Goal: Transaction & Acquisition: Purchase product/service

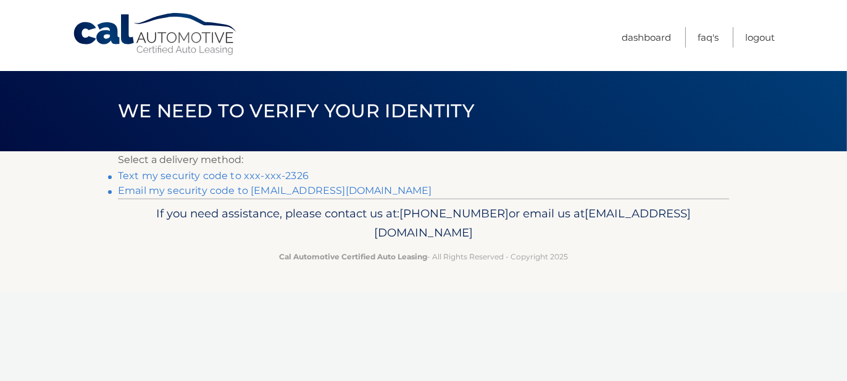
click at [282, 174] on link "Text my security code to xxx-xxx-2326" at bounding box center [213, 176] width 191 height 12
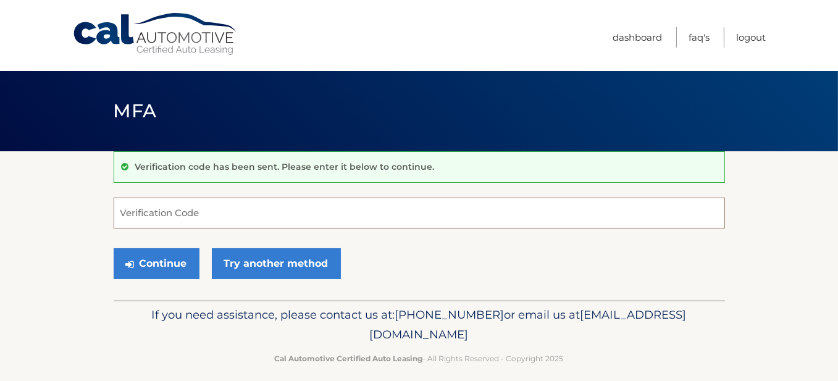
click at [212, 213] on input "Verification Code" at bounding box center [419, 213] width 611 height 31
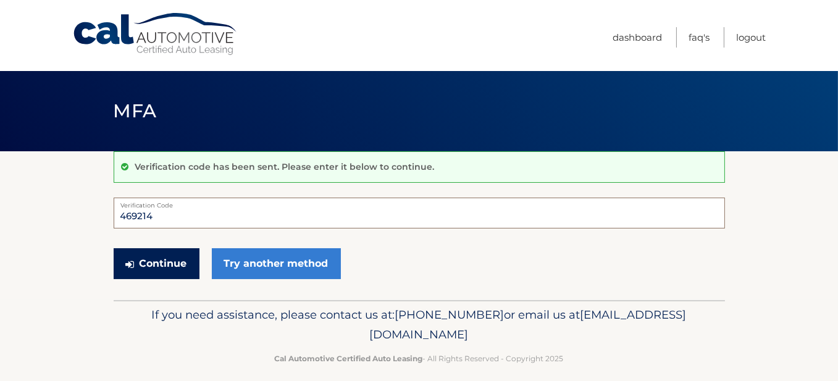
type input "469214"
click at [185, 262] on button "Continue" at bounding box center [157, 263] width 86 height 31
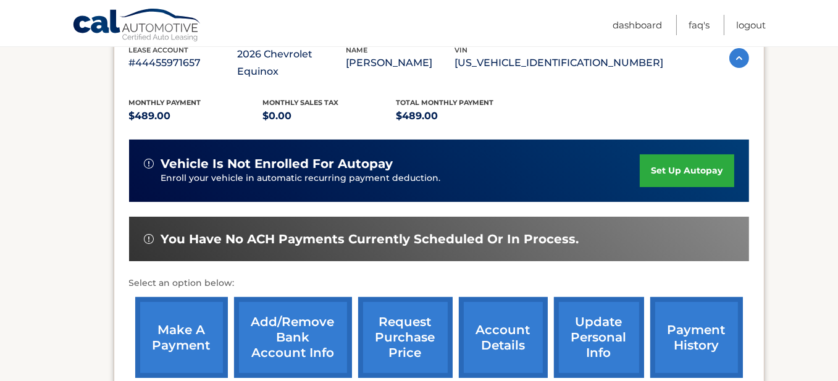
scroll to position [309, 0]
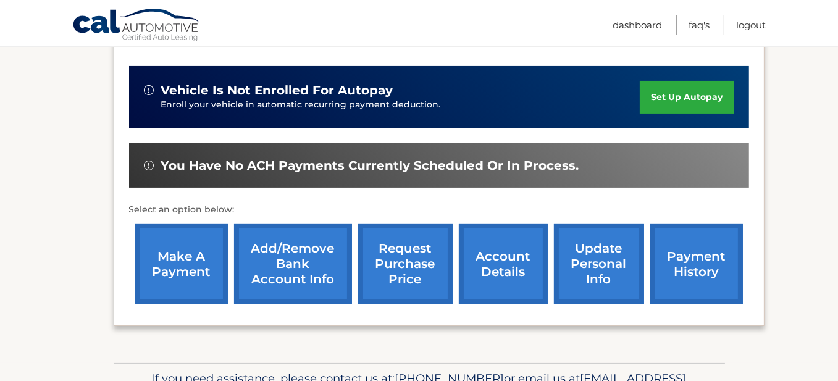
click at [196, 243] on link "make a payment" at bounding box center [181, 263] width 93 height 81
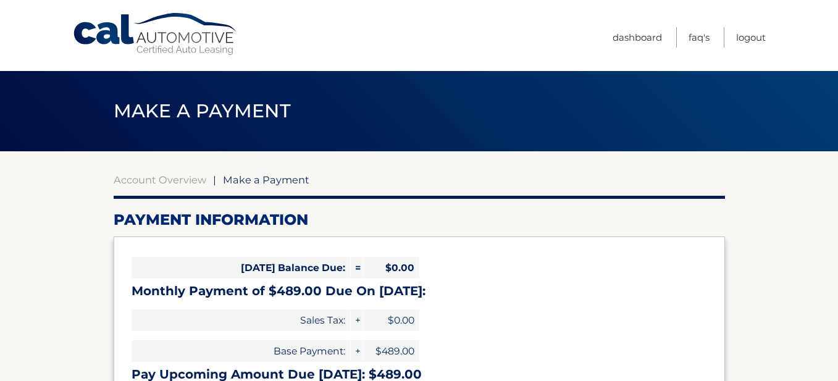
select select "M2FmMGRiZDAtNzZjNy00MTYzLTg2ZDktMTY1YjVhYzYwM2E4"
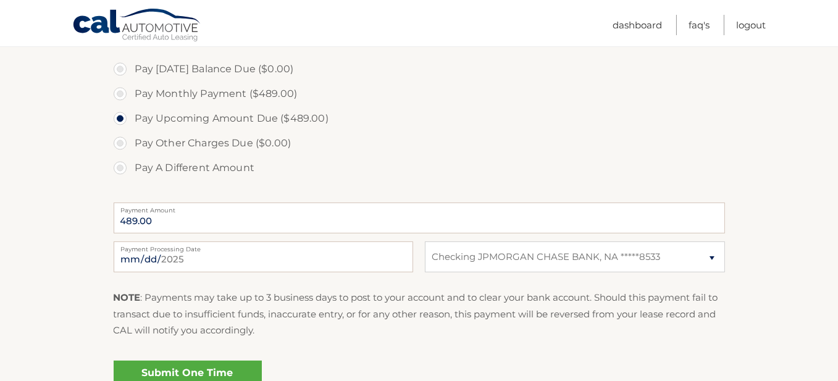
scroll to position [432, 0]
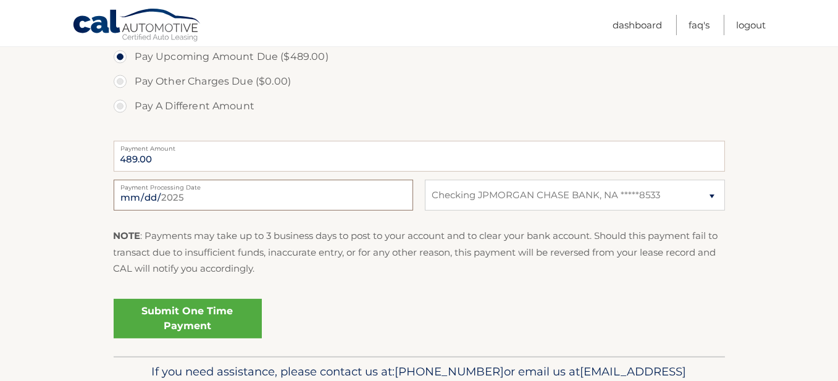
click at [242, 192] on input "2025-09-05" at bounding box center [263, 195] width 299 height 31
click at [170, 196] on input "2025-09-06" at bounding box center [263, 195] width 299 height 31
type input "2025-09-05"
click at [347, 89] on label "Pay Other Charges Due ($0.00)" at bounding box center [419, 81] width 611 height 25
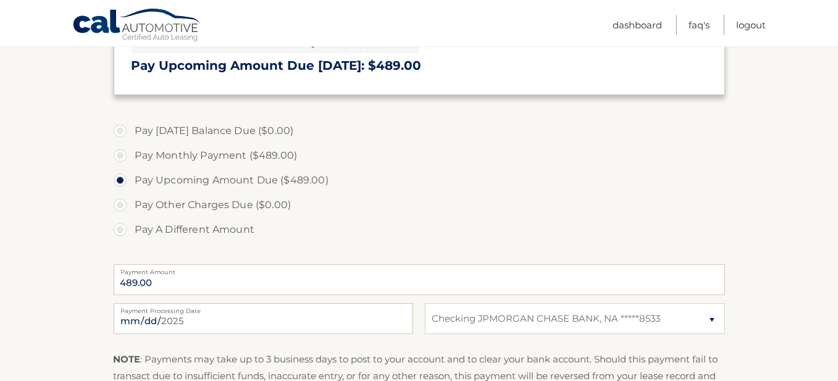
scroll to position [370, 0]
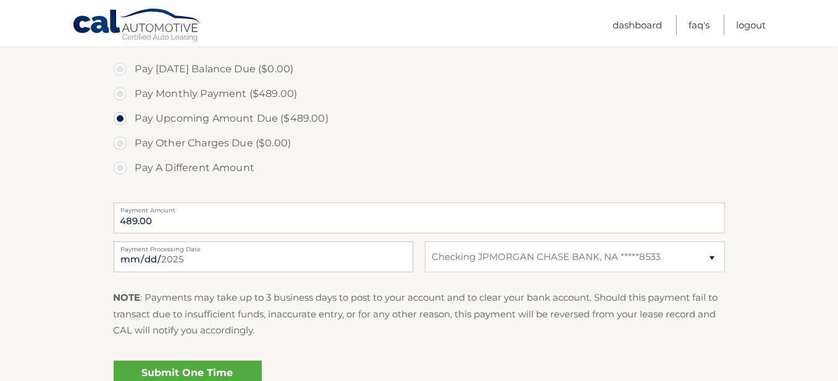
drag, startPoint x: 120, startPoint y: 95, endPoint x: 131, endPoint y: 95, distance: 10.5
click at [120, 95] on label "Pay Monthly Payment ($489.00)" at bounding box center [419, 93] width 611 height 25
click at [120, 95] on input "Pay Monthly Payment ($489.00)" at bounding box center [125, 91] width 12 height 20
radio input "true"
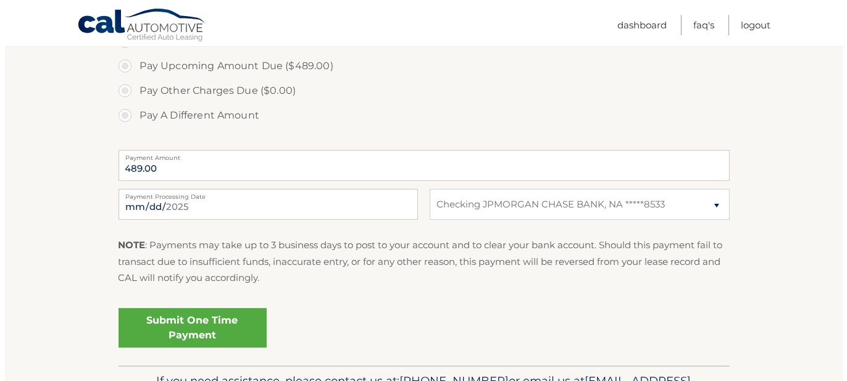
scroll to position [432, 0]
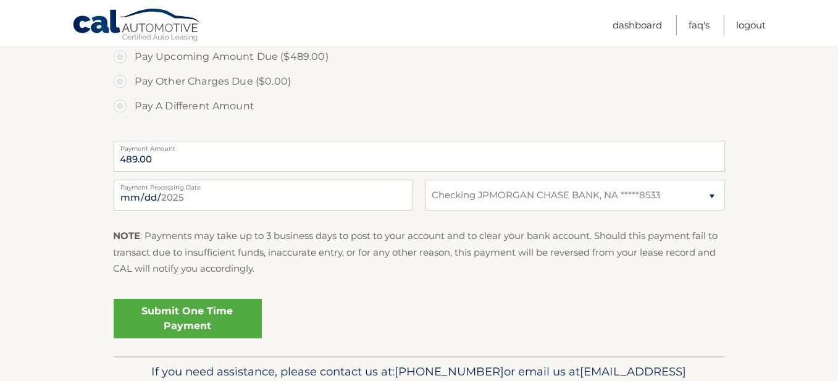
click at [173, 318] on link "Submit One Time Payment" at bounding box center [188, 319] width 148 height 40
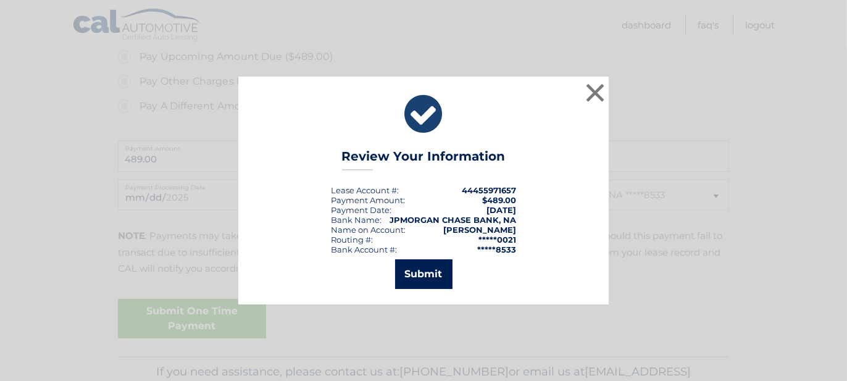
click at [426, 272] on button "Submit" at bounding box center [423, 274] width 57 height 30
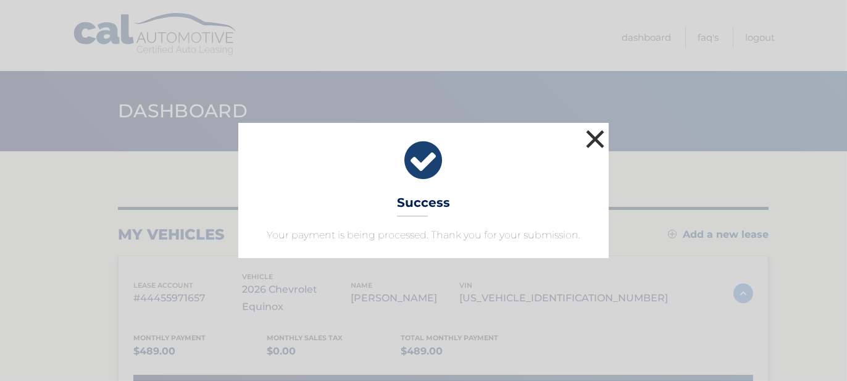
click at [597, 140] on button "×" at bounding box center [595, 139] width 25 height 25
